Goal: Obtain resource: Obtain resource

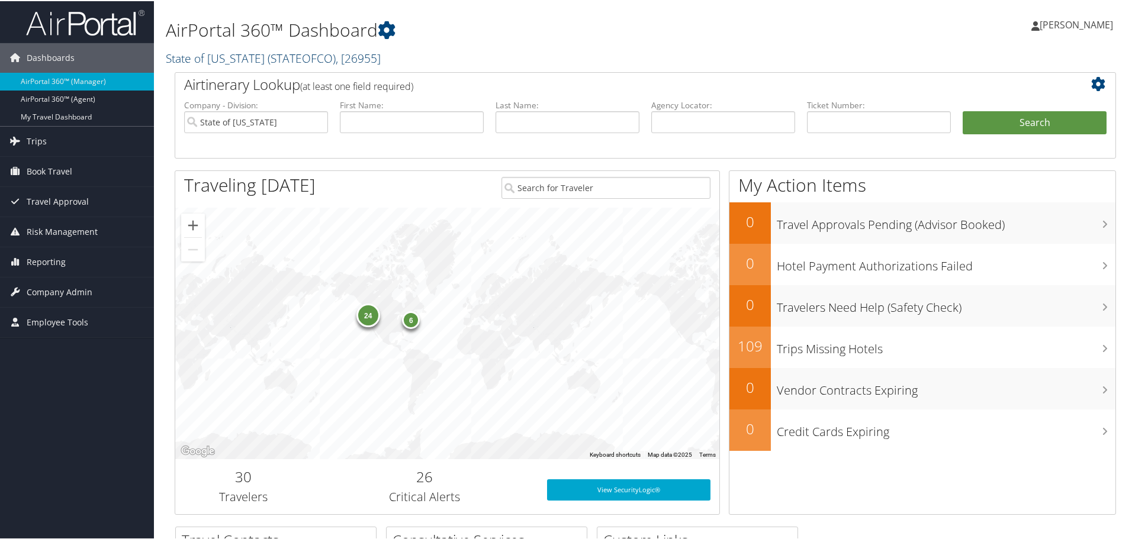
click at [290, 59] on span "( STATEOFCO )" at bounding box center [302, 57] width 68 height 16
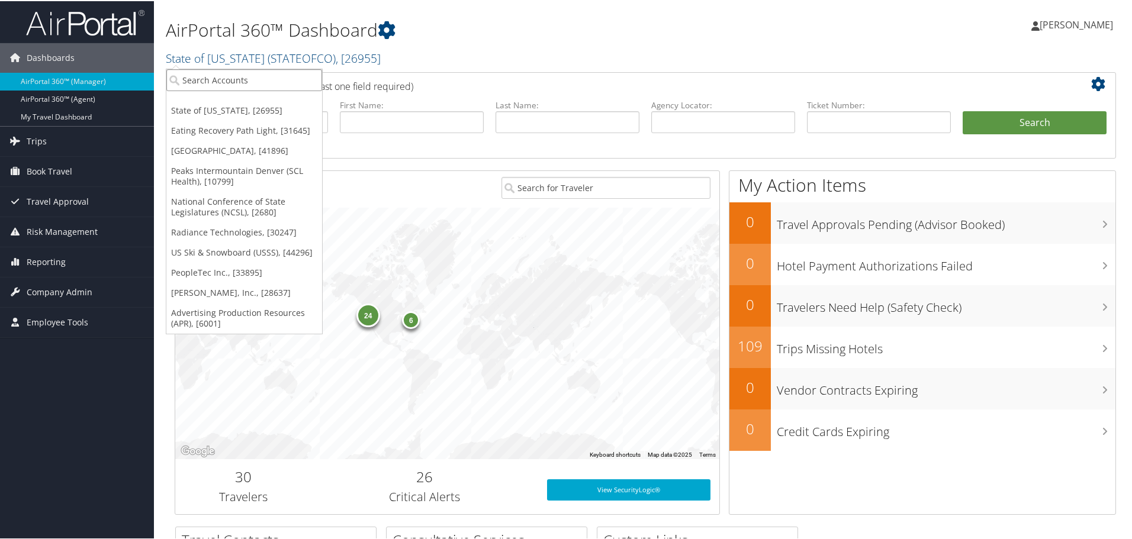
click at [237, 73] on input "search" at bounding box center [244, 79] width 156 height 22
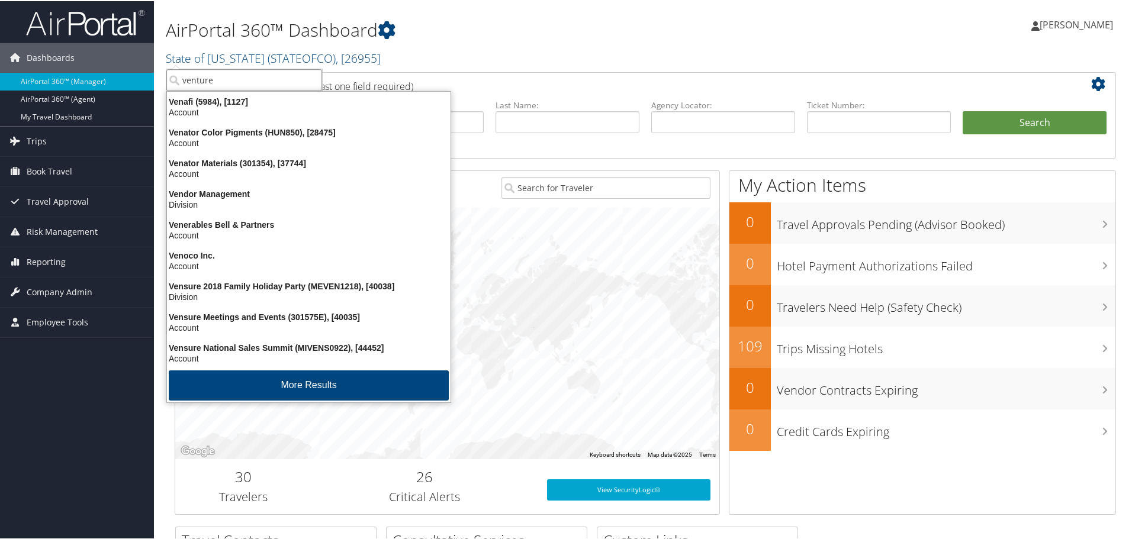
type input "venture"
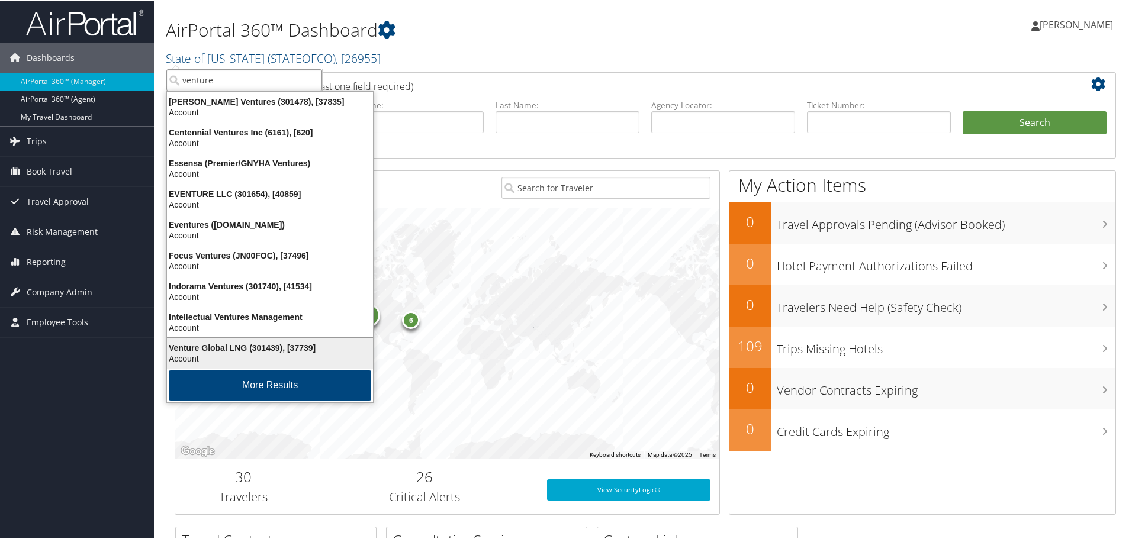
click at [268, 349] on div "Venture Global LNG (301439), [37739]" at bounding box center [270, 347] width 220 height 11
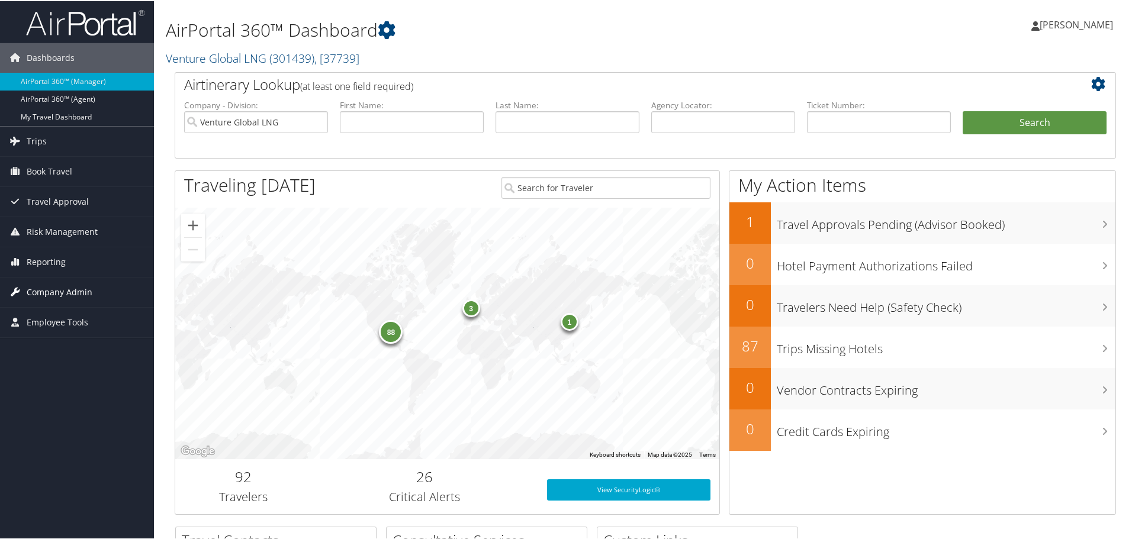
click at [54, 291] on span "Company Admin" at bounding box center [60, 292] width 66 height 30
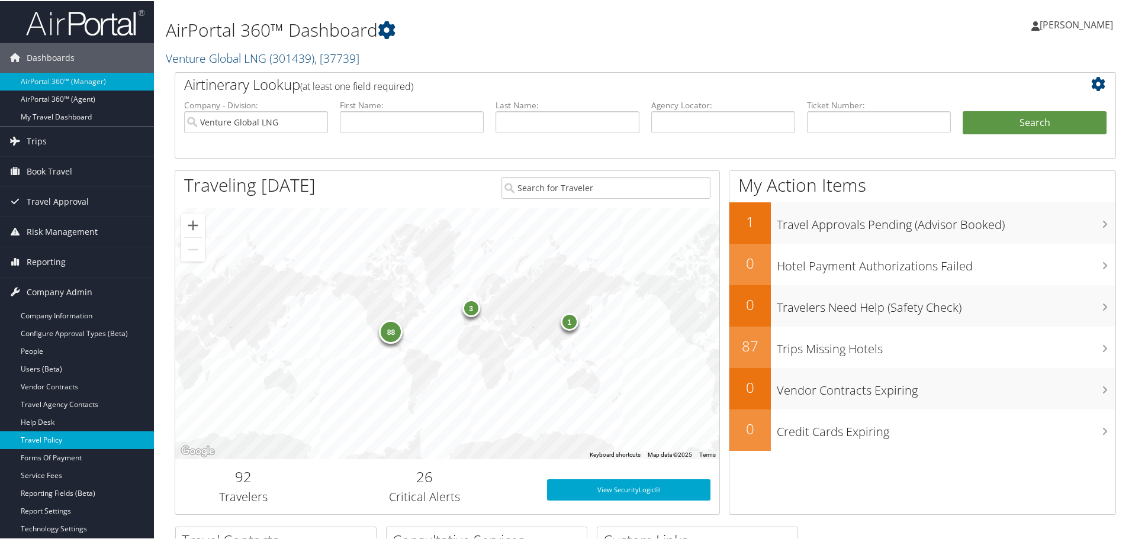
click at [52, 435] on link "Travel Policy" at bounding box center [77, 439] width 154 height 18
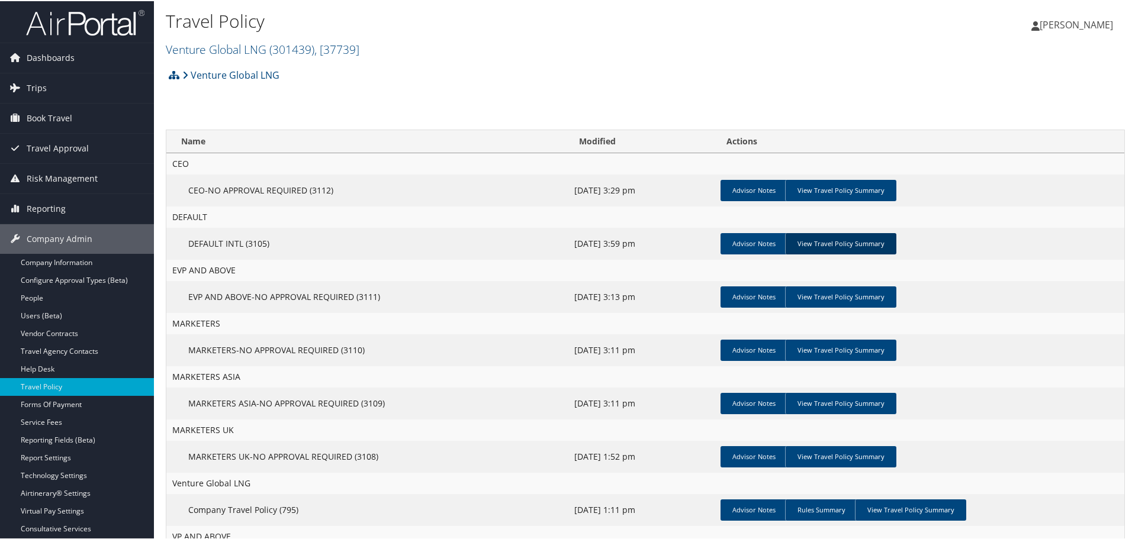
click at [821, 245] on link "View Travel Policy Summary" at bounding box center [840, 242] width 111 height 21
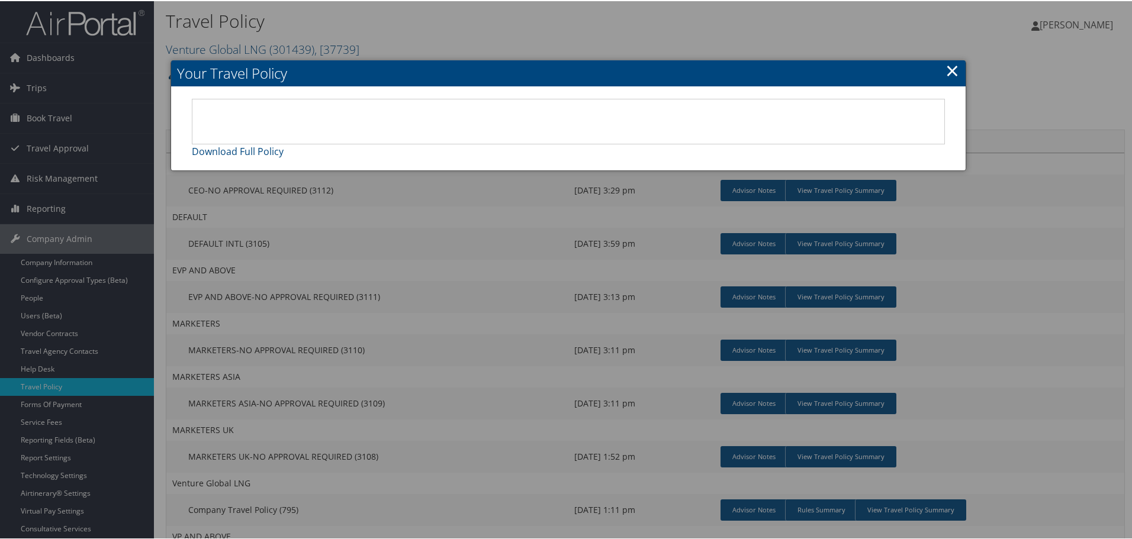
click at [947, 64] on link "×" at bounding box center [953, 69] width 14 height 24
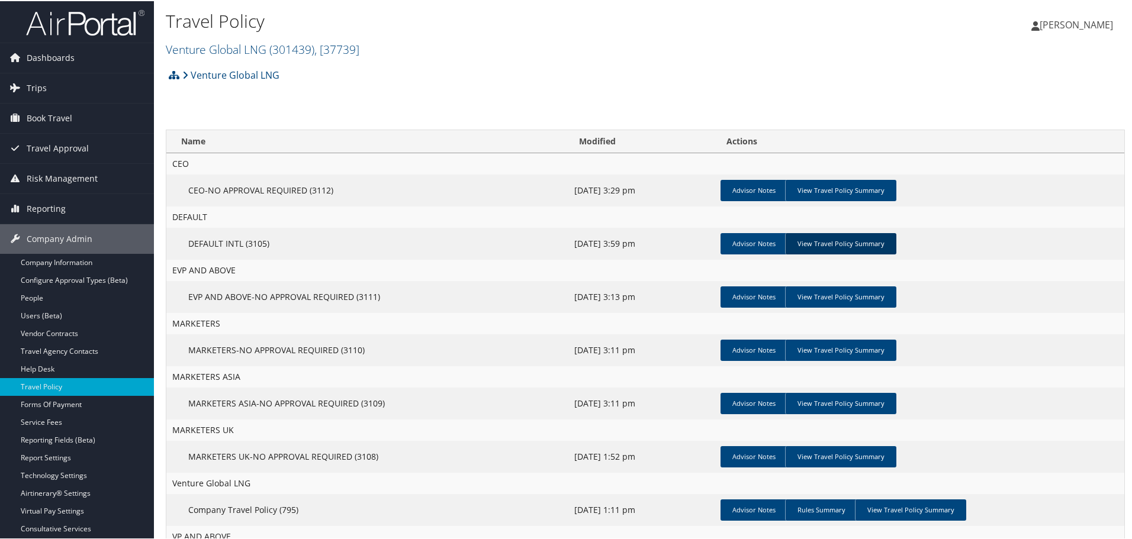
click at [846, 243] on link "View Travel Policy Summary" at bounding box center [840, 242] width 111 height 21
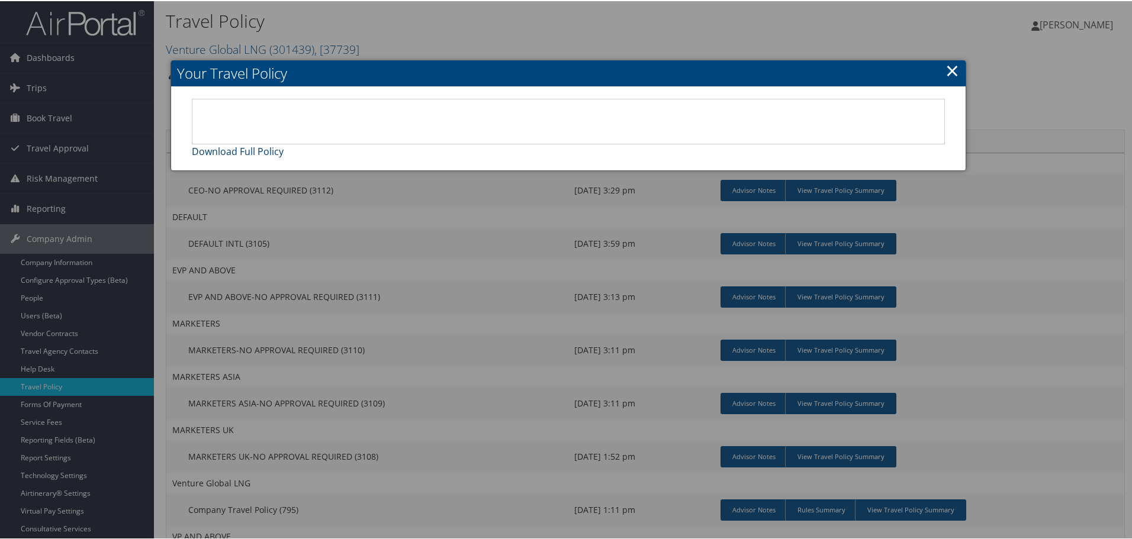
click at [214, 155] on link "Download Full Policy" at bounding box center [238, 150] width 92 height 13
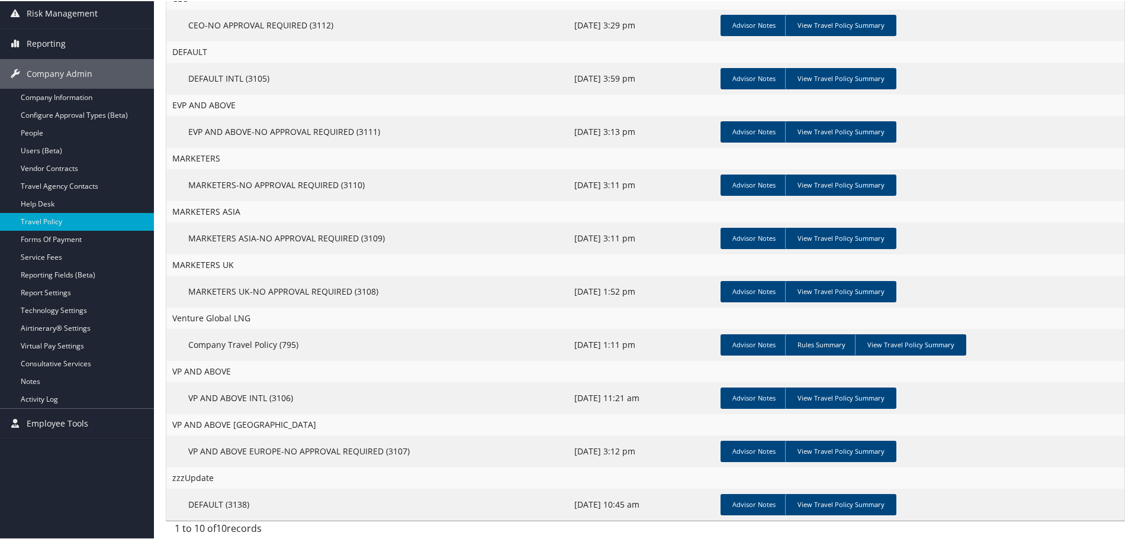
scroll to position [166, 0]
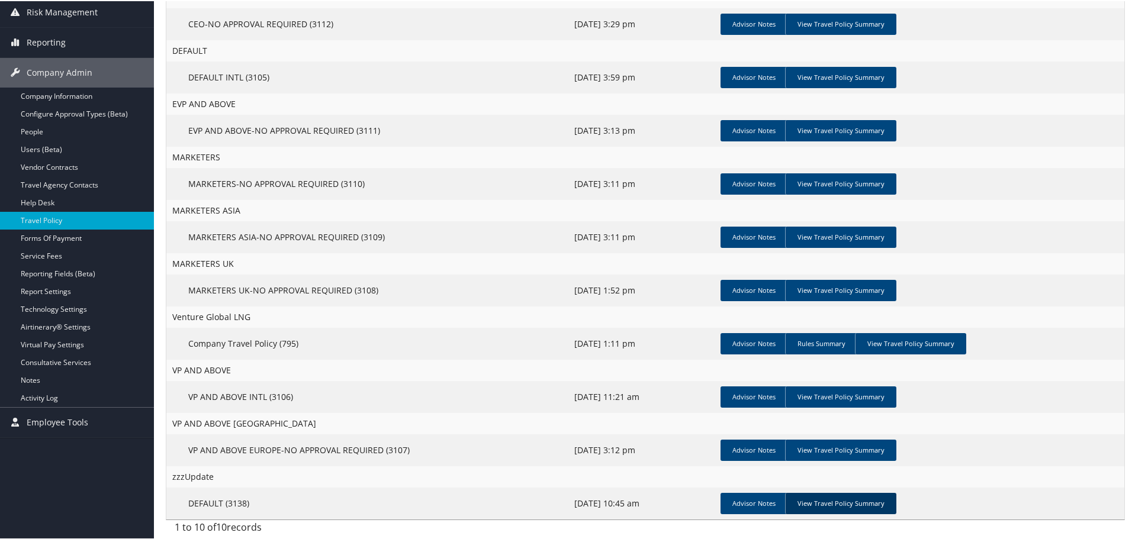
click at [877, 502] on link "View Travel Policy Summary" at bounding box center [840, 502] width 111 height 21
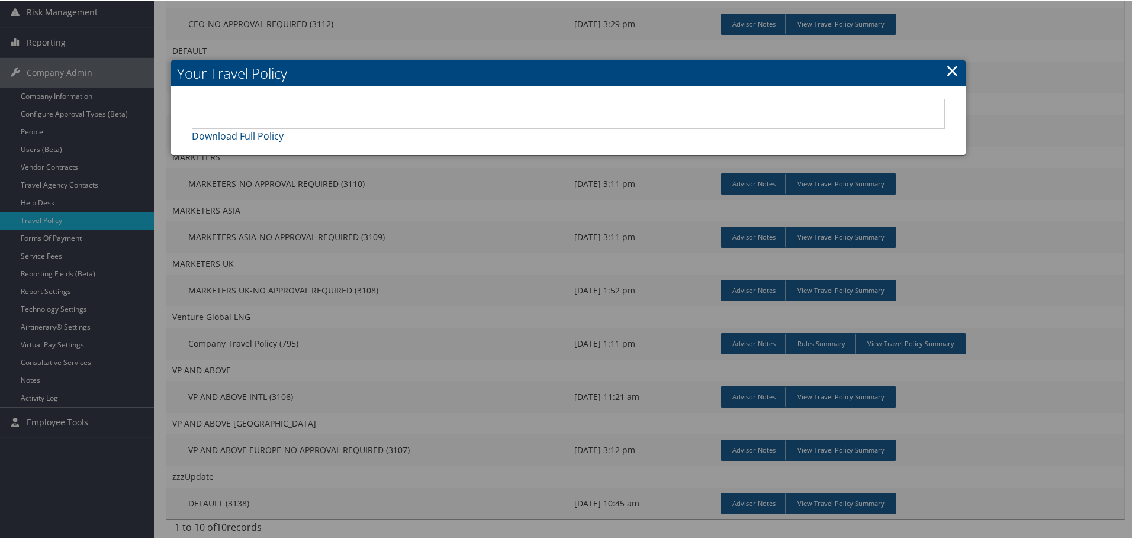
click at [947, 68] on link "×" at bounding box center [953, 69] width 14 height 24
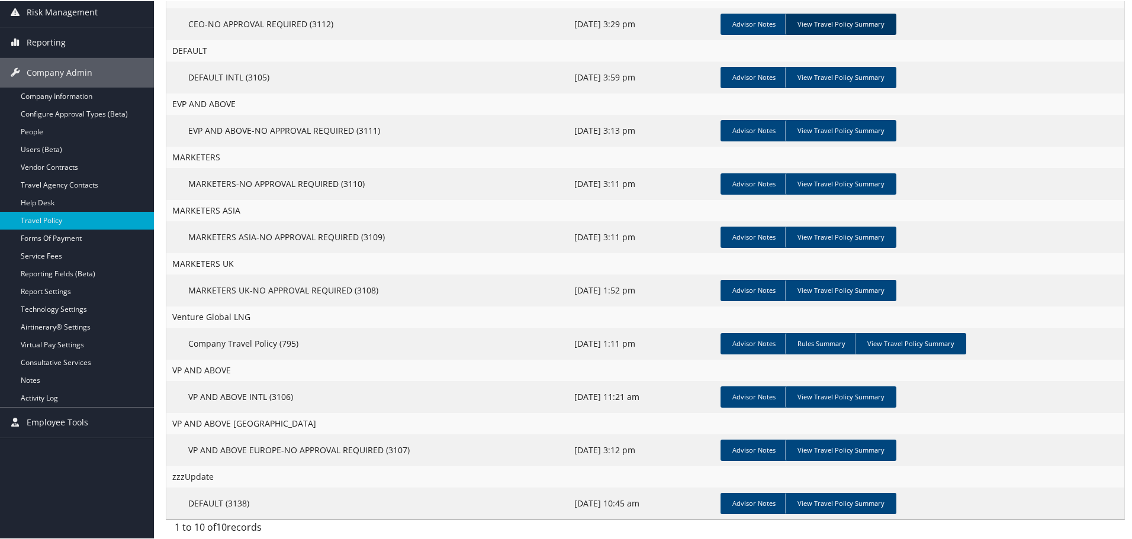
click at [812, 22] on link "View Travel Policy Summary" at bounding box center [840, 22] width 111 height 21
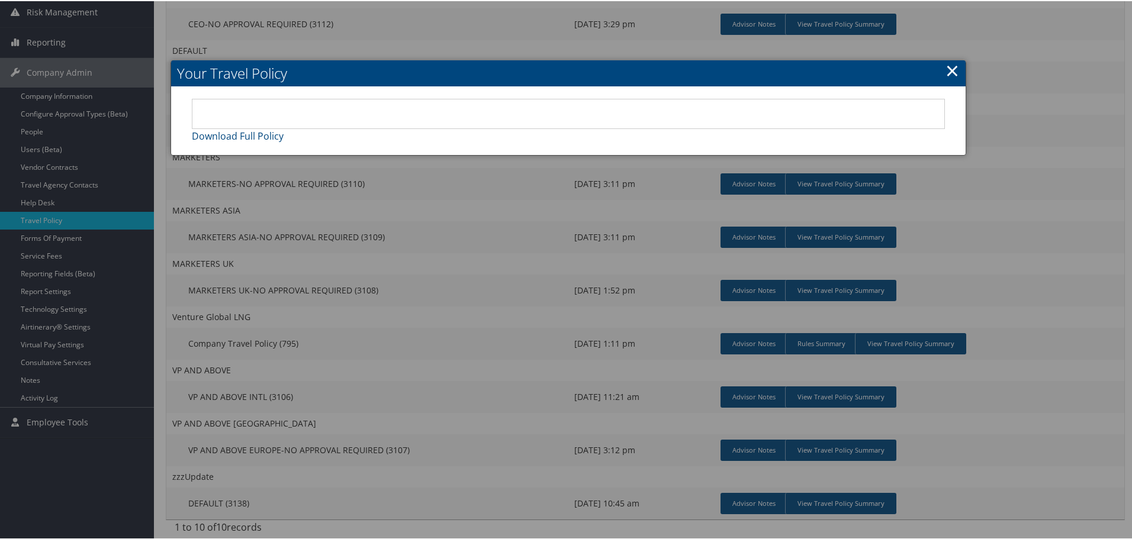
click at [948, 66] on link "×" at bounding box center [953, 69] width 14 height 24
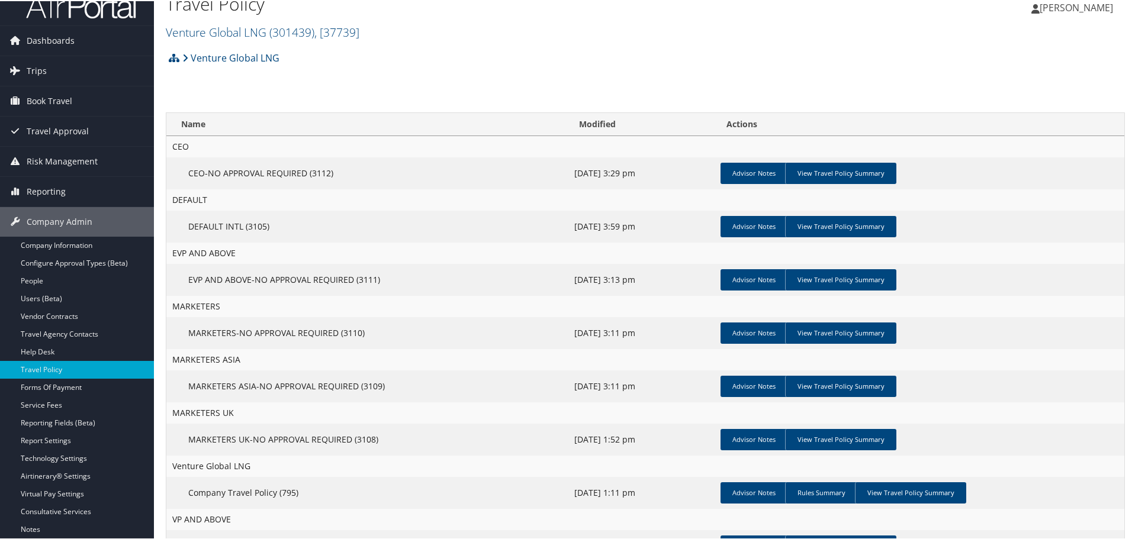
scroll to position [0, 0]
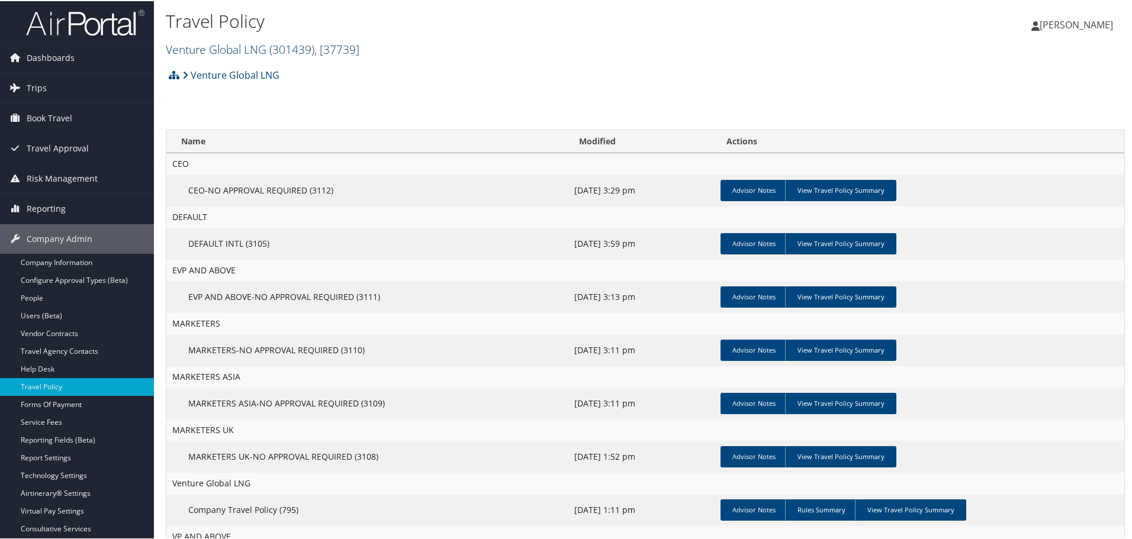
click at [239, 50] on link "Venture Global LNG ( 301439 ) , [ 37739 ]" at bounding box center [263, 48] width 194 height 16
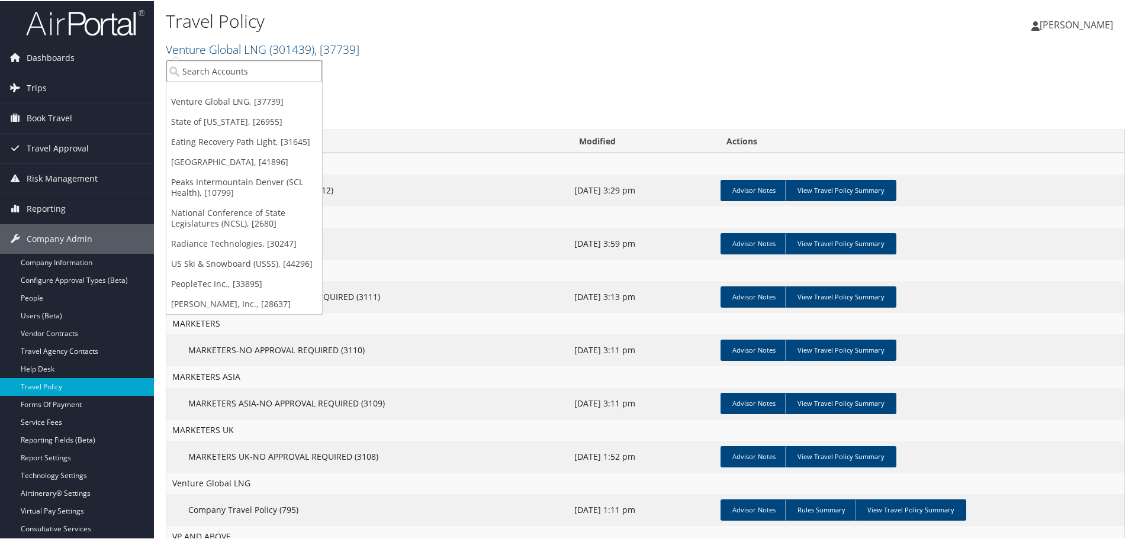
click at [198, 72] on input "search" at bounding box center [244, 70] width 156 height 22
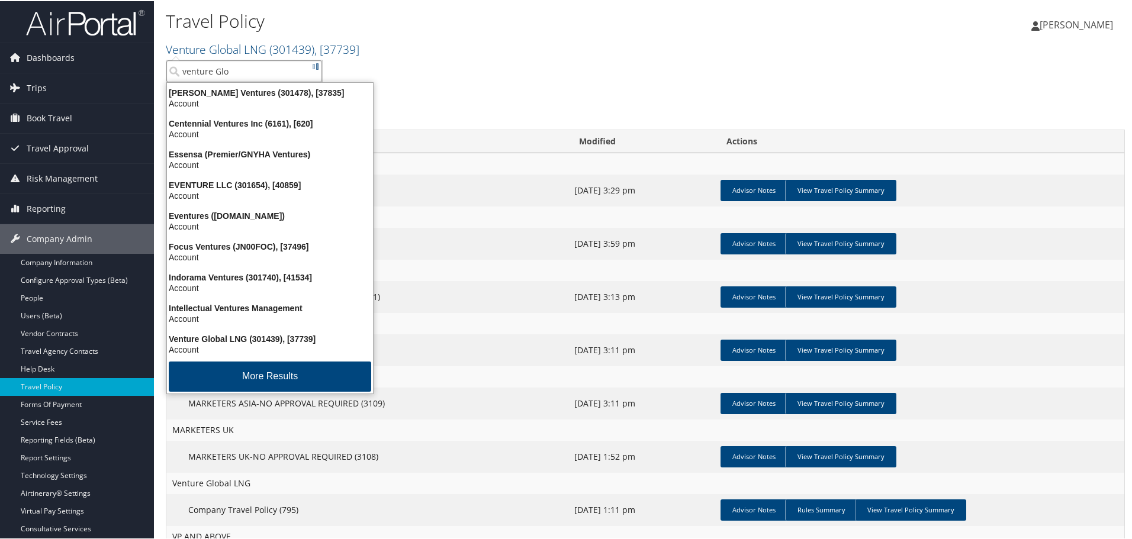
type input "venture Glob"
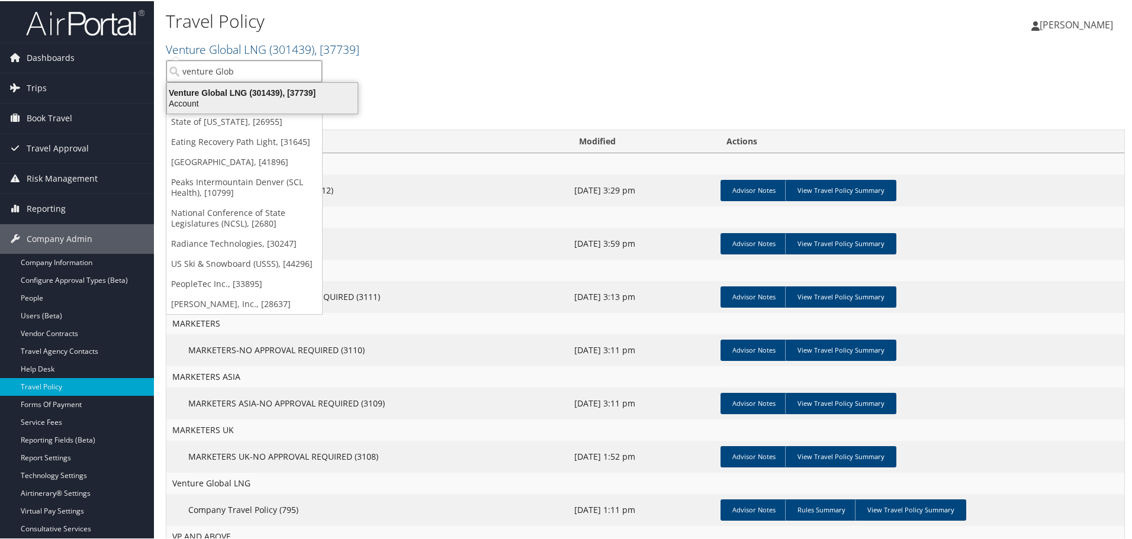
click at [220, 95] on div "Venture Global LNG (301439), [37739]" at bounding box center [262, 91] width 205 height 11
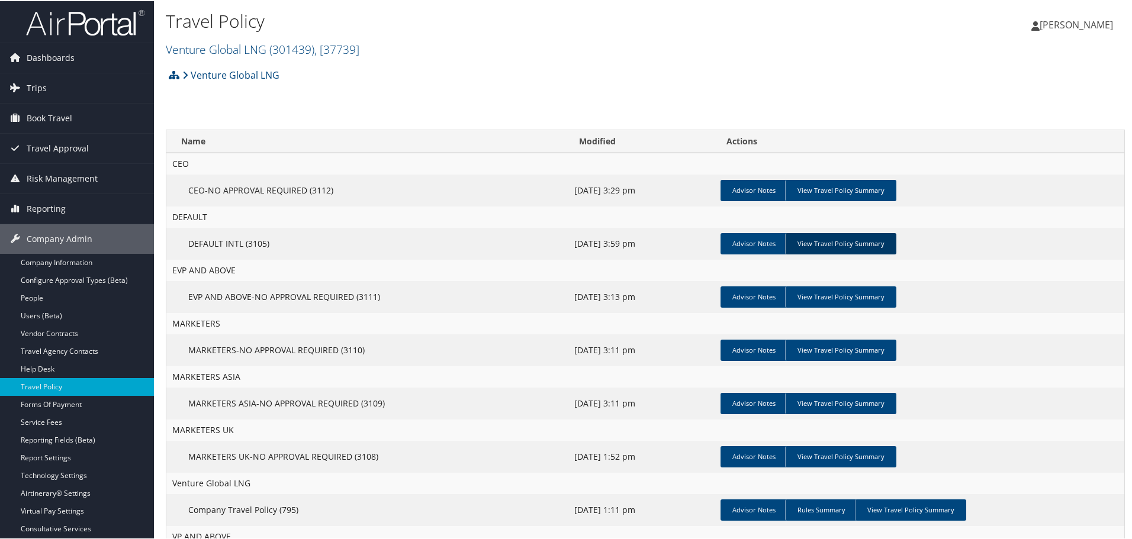
click at [812, 242] on link "View Travel Policy Summary" at bounding box center [840, 242] width 111 height 21
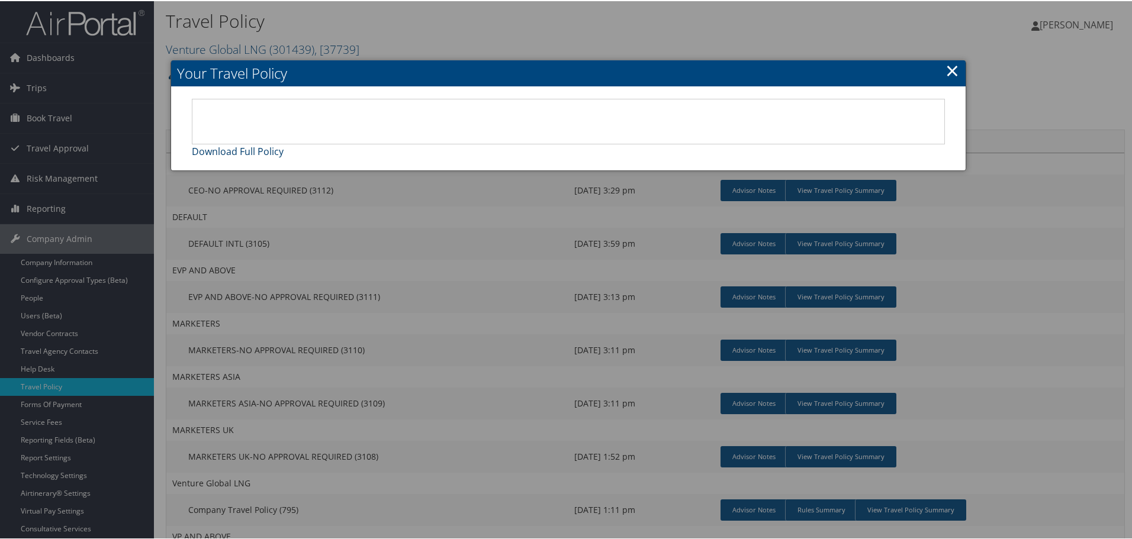
click at [253, 146] on link "Download Full Policy" at bounding box center [238, 150] width 92 height 13
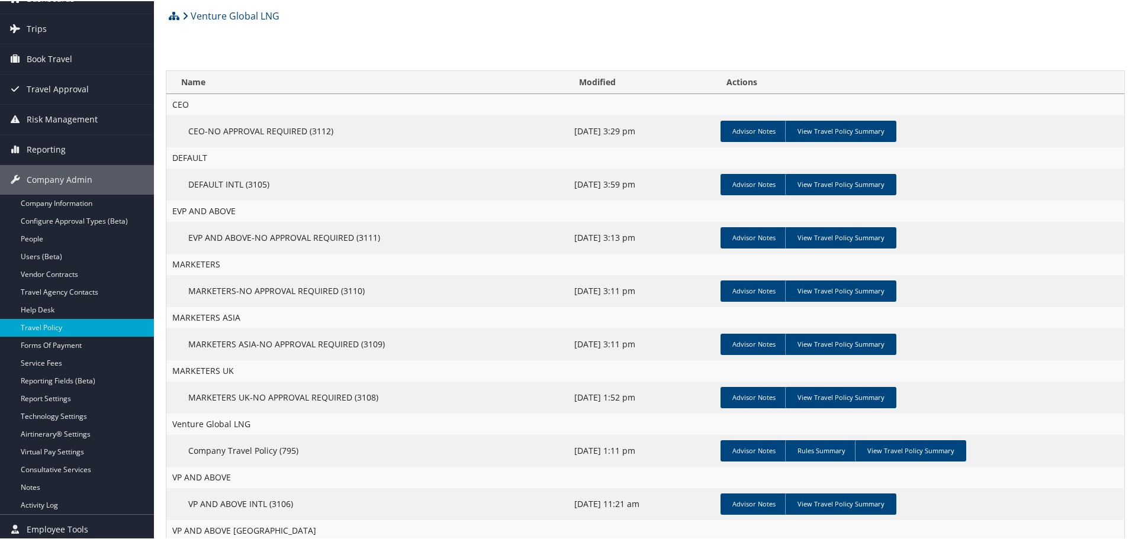
scroll to position [166, 0]
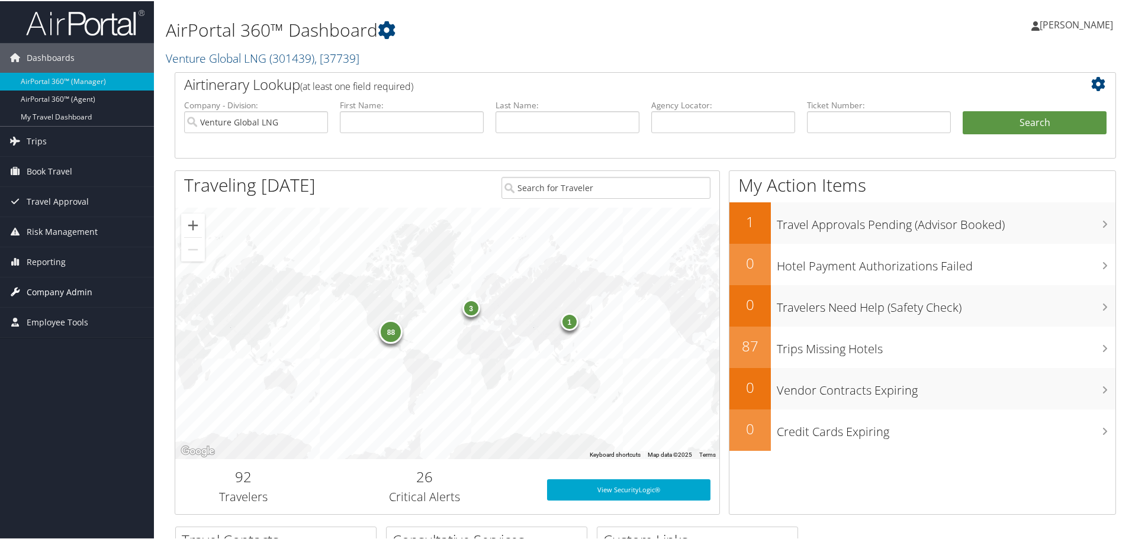
click at [37, 288] on span "Company Admin" at bounding box center [60, 292] width 66 height 30
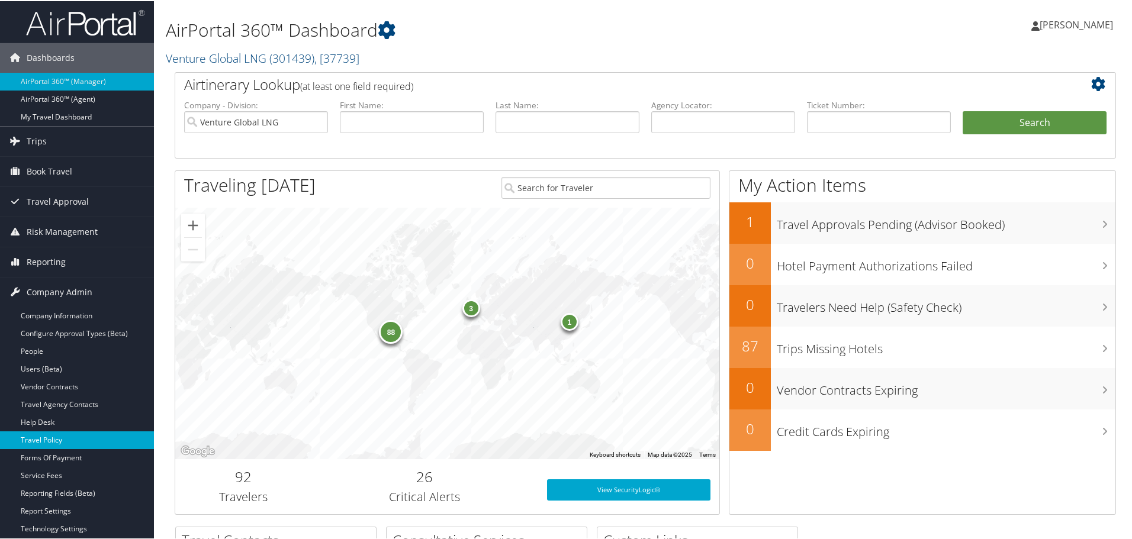
click at [72, 437] on link "Travel Policy" at bounding box center [77, 439] width 154 height 18
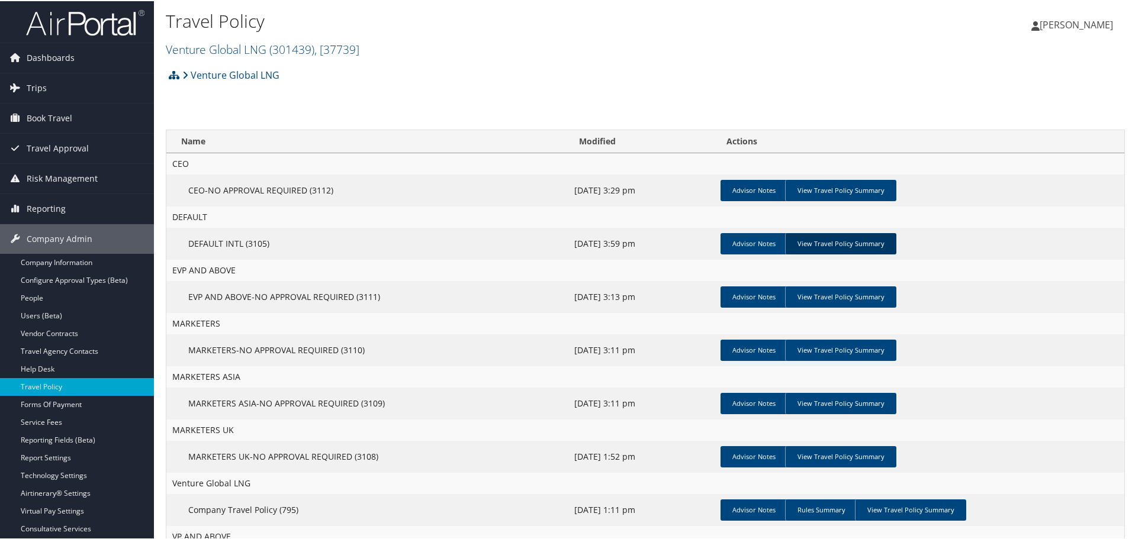
click at [856, 242] on link "View Travel Policy Summary" at bounding box center [840, 242] width 111 height 21
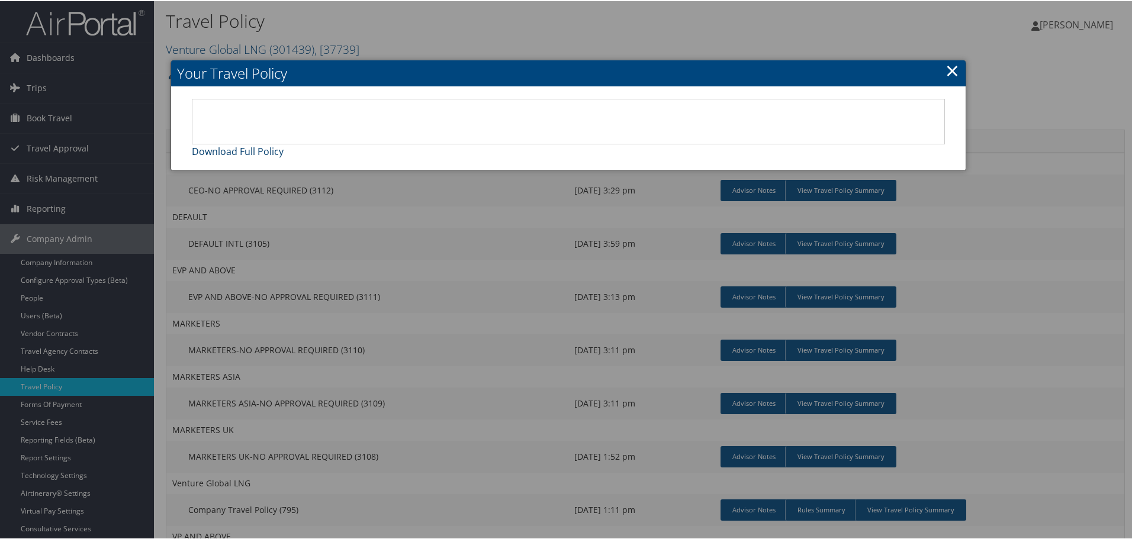
click at [266, 150] on link "Download Full Policy" at bounding box center [238, 150] width 92 height 13
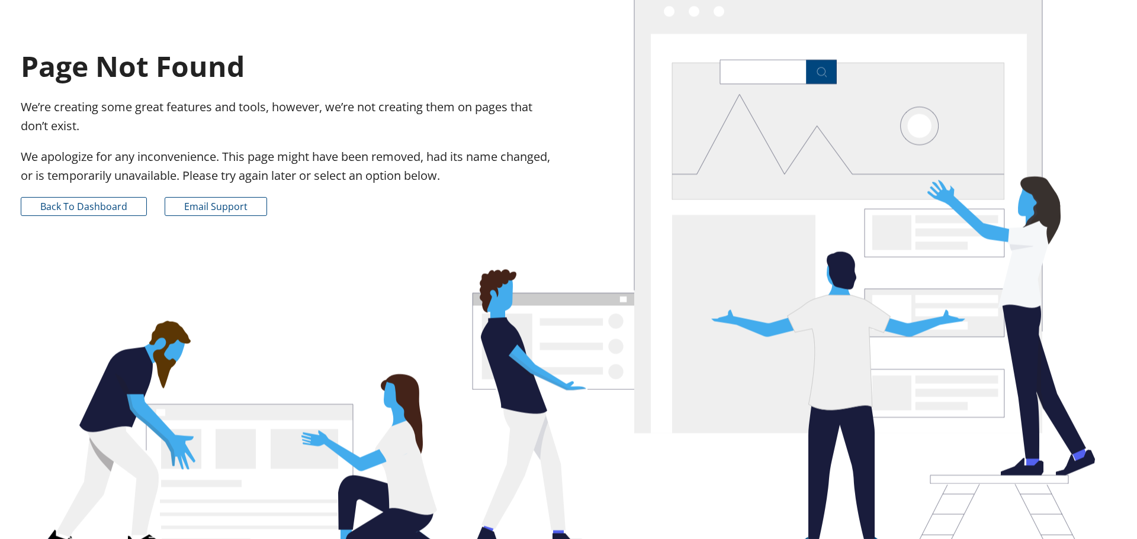
click at [109, 191] on div "Page Not Found We’re creating some great features and tools, however, we’re not…" at bounding box center [290, 136] width 557 height 184
click at [96, 211] on link "Back to Dashboard" at bounding box center [84, 206] width 126 height 19
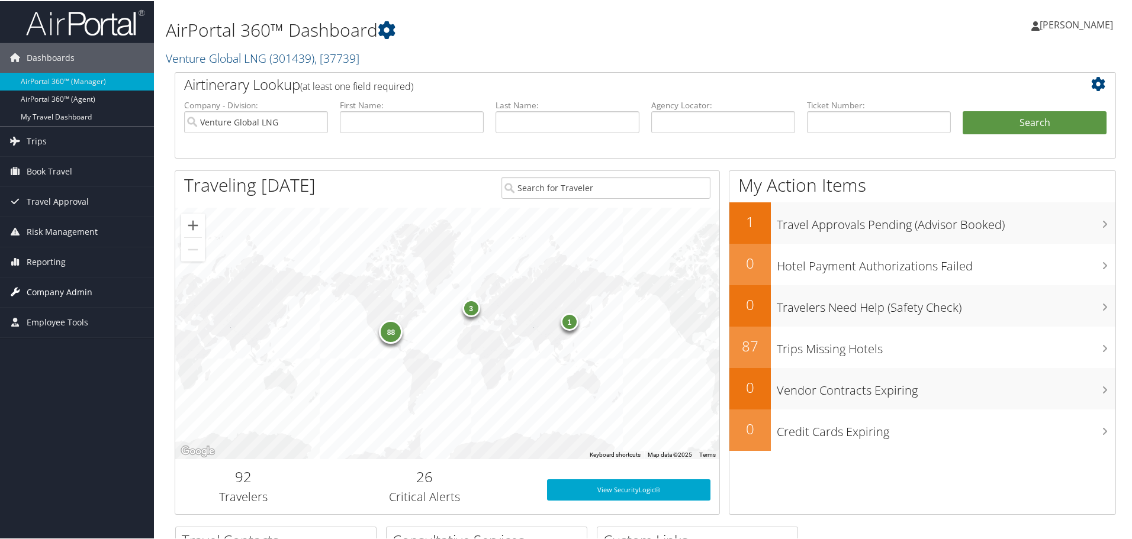
click at [37, 294] on span "Company Admin" at bounding box center [60, 292] width 66 height 30
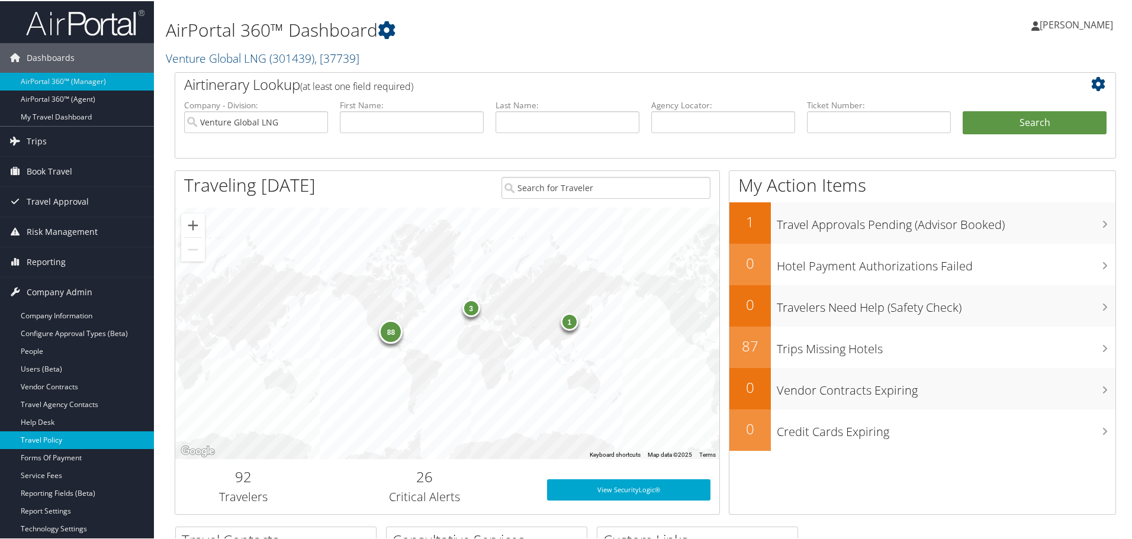
click at [54, 441] on link "Travel Policy" at bounding box center [77, 439] width 154 height 18
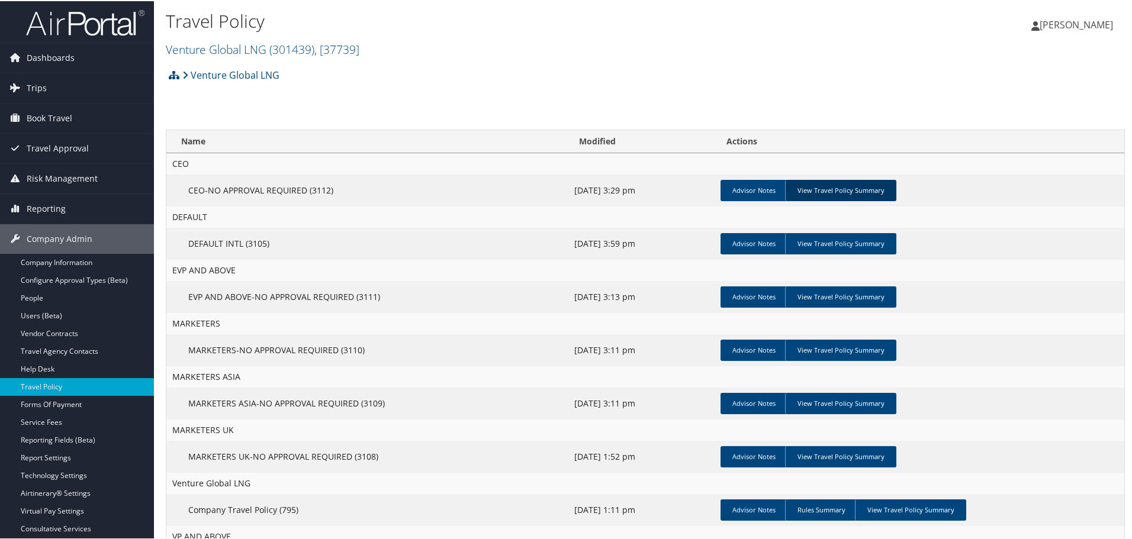
click at [846, 185] on link "View Travel Policy Summary" at bounding box center [840, 189] width 111 height 21
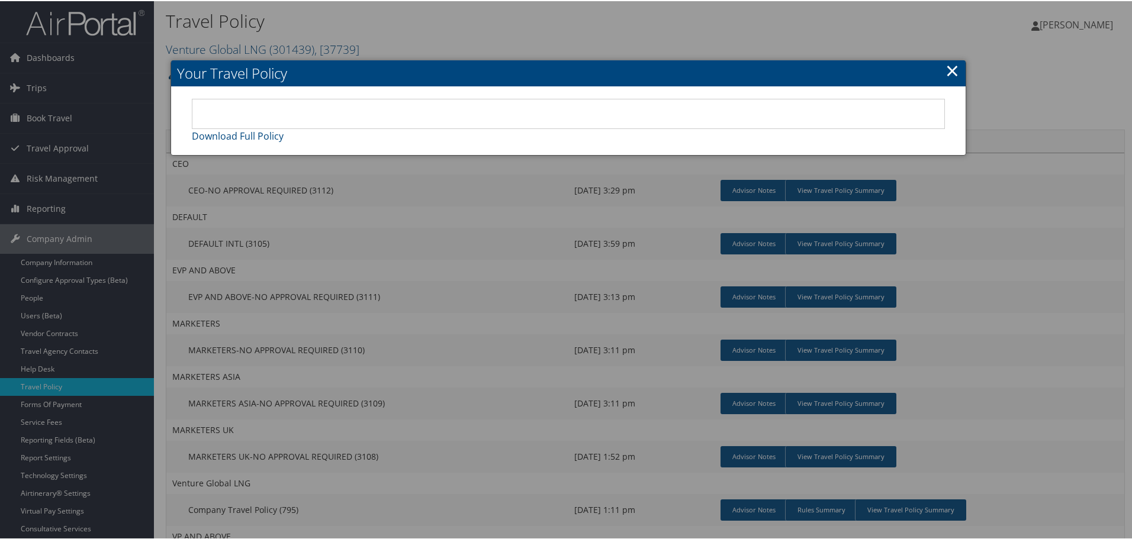
click at [950, 67] on link "×" at bounding box center [953, 69] width 14 height 24
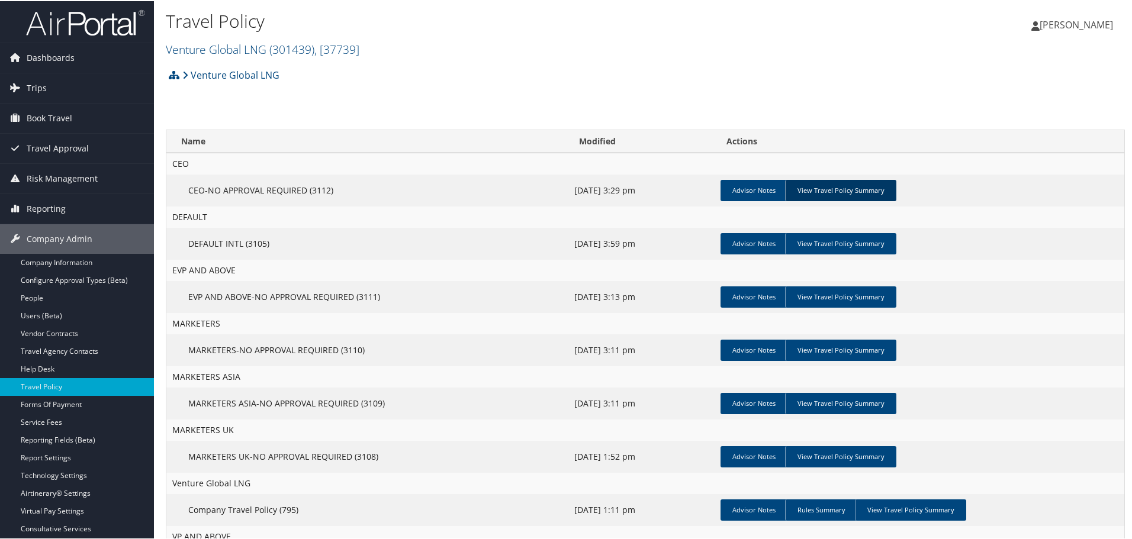
click at [851, 188] on link "View Travel Policy Summary" at bounding box center [840, 189] width 111 height 21
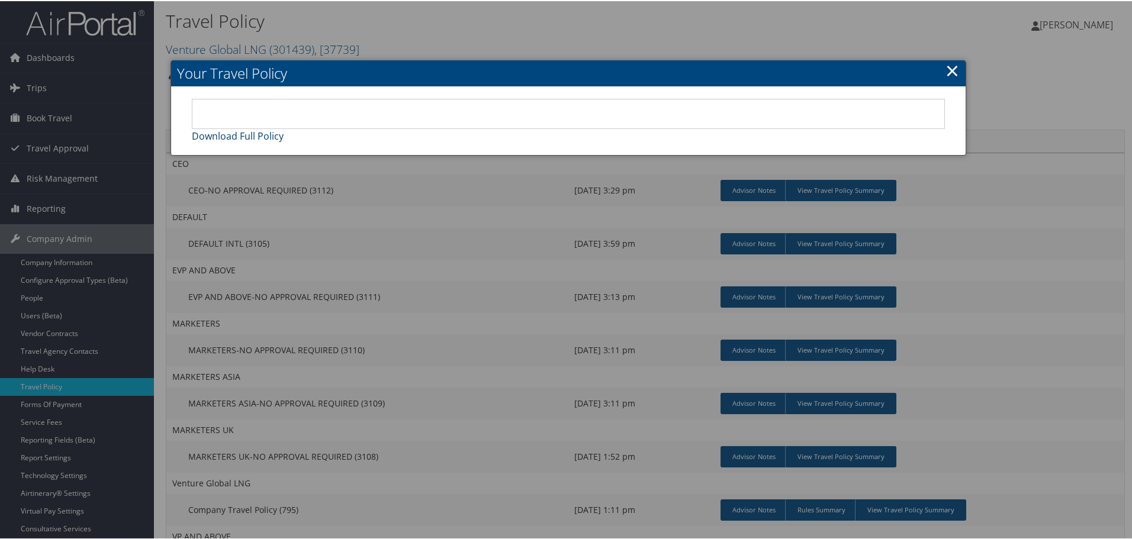
click at [252, 136] on link "Download Full Policy" at bounding box center [238, 134] width 92 height 13
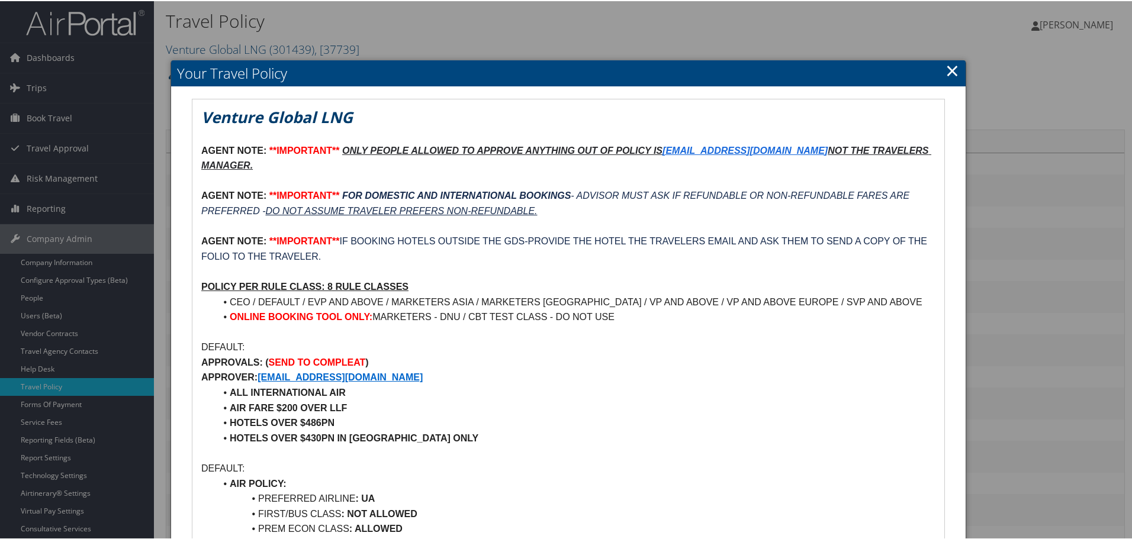
scroll to position [59, 0]
